Goal: Transaction & Acquisition: Purchase product/service

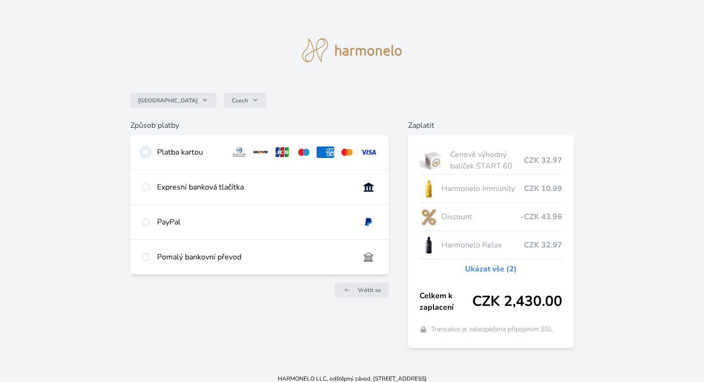
click at [149, 151] on input "radio" at bounding box center [146, 153] width 8 height 8
radio input "true"
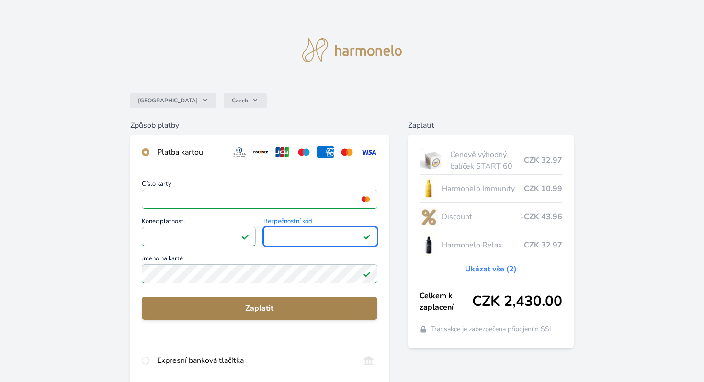
click at [246, 308] on span "Zaplatit" at bounding box center [259, 308] width 220 height 11
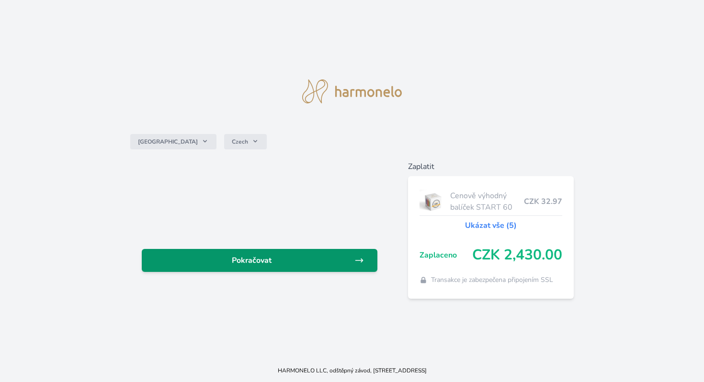
click at [276, 263] on span "Pokračovat" at bounding box center [251, 260] width 205 height 11
